Goal: Task Accomplishment & Management: Use online tool/utility

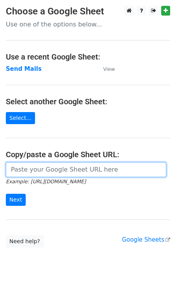
click at [33, 169] on input "url" at bounding box center [86, 169] width 160 height 15
paste input "[URL][DOMAIN_NAME]"
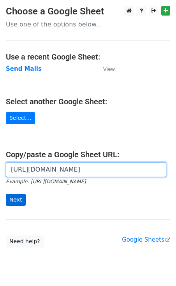
type input "[URL][DOMAIN_NAME]"
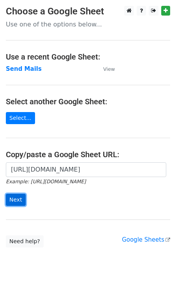
click at [19, 195] on input "Next" at bounding box center [16, 199] width 20 height 12
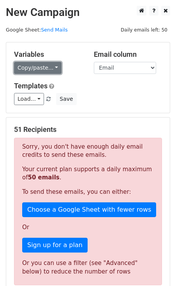
click at [44, 69] on link "Copy/paste..." at bounding box center [37, 68] width 47 height 12
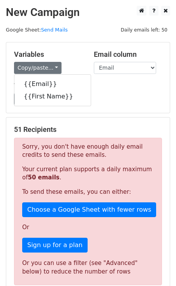
click at [96, 94] on div "Load... No templates saved Save" at bounding box center [87, 99] width 159 height 12
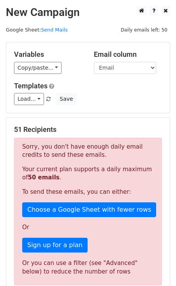
click at [73, 167] on p "Your current plan supports a daily maximum of 50 emails ." at bounding box center [87, 173] width 131 height 16
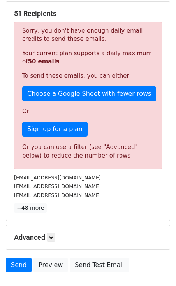
scroll to position [122, 0]
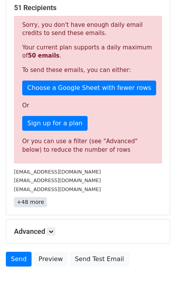
click at [37, 200] on link "+48 more" at bounding box center [30, 202] width 33 height 10
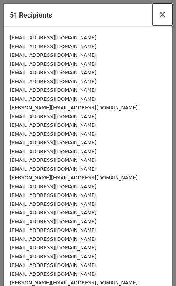
click at [161, 16] on span "×" at bounding box center [162, 14] width 8 height 11
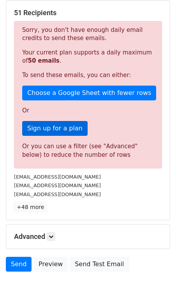
scroll to position [112, 0]
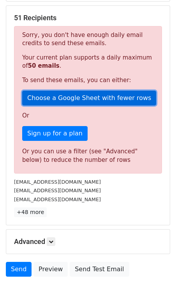
click at [64, 91] on link "Choose a Google Sheet with fewer rows" at bounding box center [89, 98] width 134 height 15
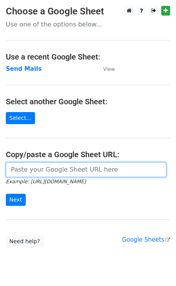
click at [28, 166] on input "url" at bounding box center [86, 169] width 160 height 15
paste input "https://docs.google.com/spreadsheets/d/1ixLlPx7FNuHzTNOhypr9Ec-fxFj1GfhNpugWxUa…"
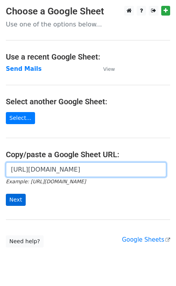
type input "https://docs.google.com/spreadsheets/d/1ixLlPx7FNuHzTNOhypr9Ec-fxFj1GfhNpugWxUa…"
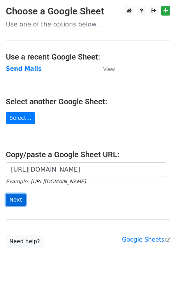
click at [16, 194] on input "Next" at bounding box center [16, 199] width 20 height 12
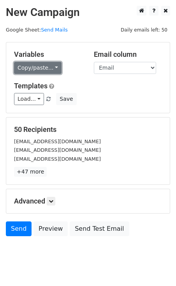
click at [45, 69] on link "Copy/paste..." at bounding box center [37, 68] width 47 height 12
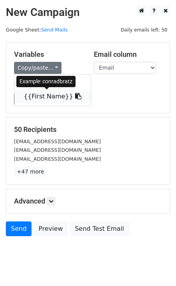
click at [40, 96] on link "{{First Name}}" at bounding box center [52, 96] width 76 height 12
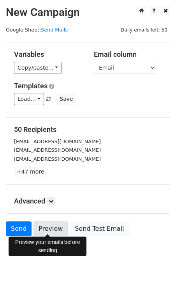
click at [48, 224] on link "Preview" at bounding box center [50, 228] width 34 height 15
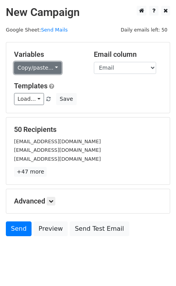
click at [35, 72] on link "Copy/paste..." at bounding box center [37, 68] width 47 height 12
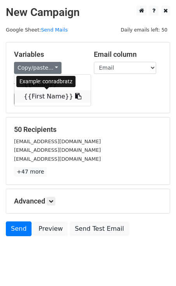
click at [39, 94] on link "{{First Name}}" at bounding box center [52, 96] width 76 height 12
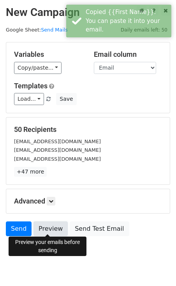
click at [44, 226] on link "Preview" at bounding box center [50, 228] width 34 height 15
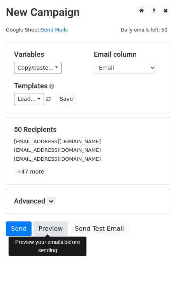
click at [52, 223] on link "Preview" at bounding box center [50, 228] width 34 height 15
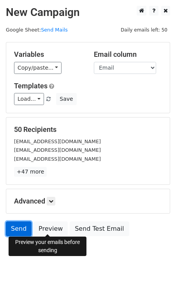
click at [22, 228] on link "Send" at bounding box center [19, 228] width 26 height 15
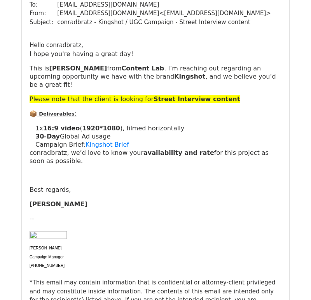
scroll to position [83, 0]
